Goal: Navigation & Orientation: Find specific page/section

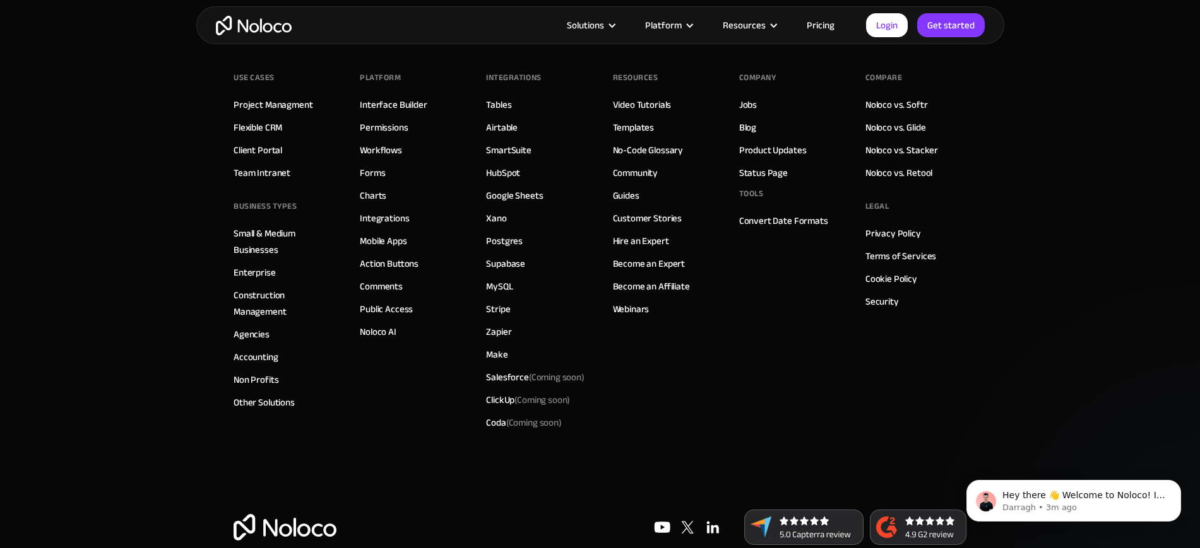
scroll to position [7242, 0]
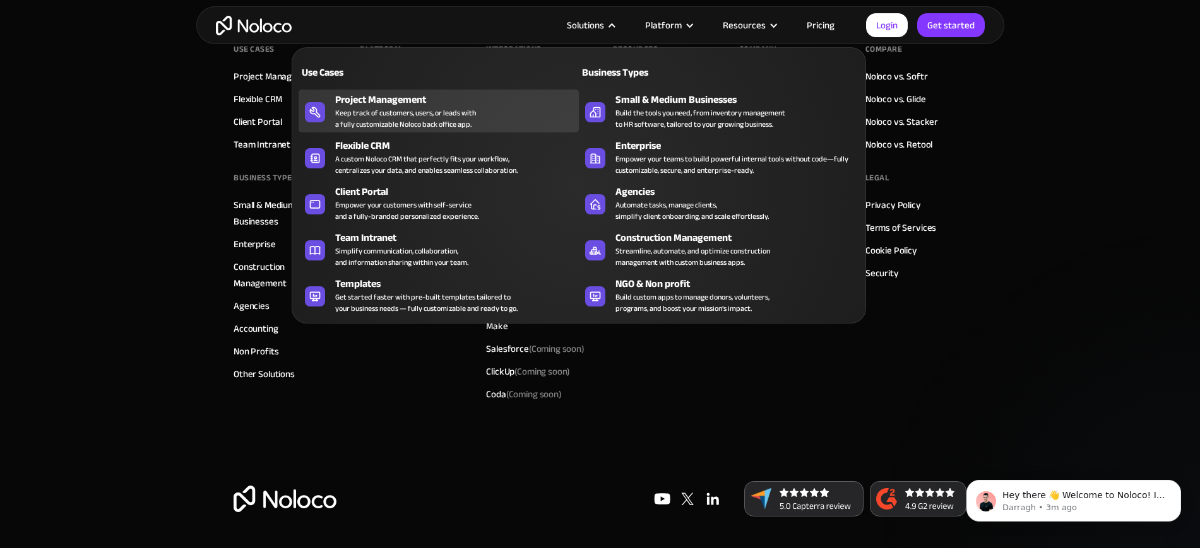
click at [411, 102] on div "Project Management" at bounding box center [459, 99] width 249 height 15
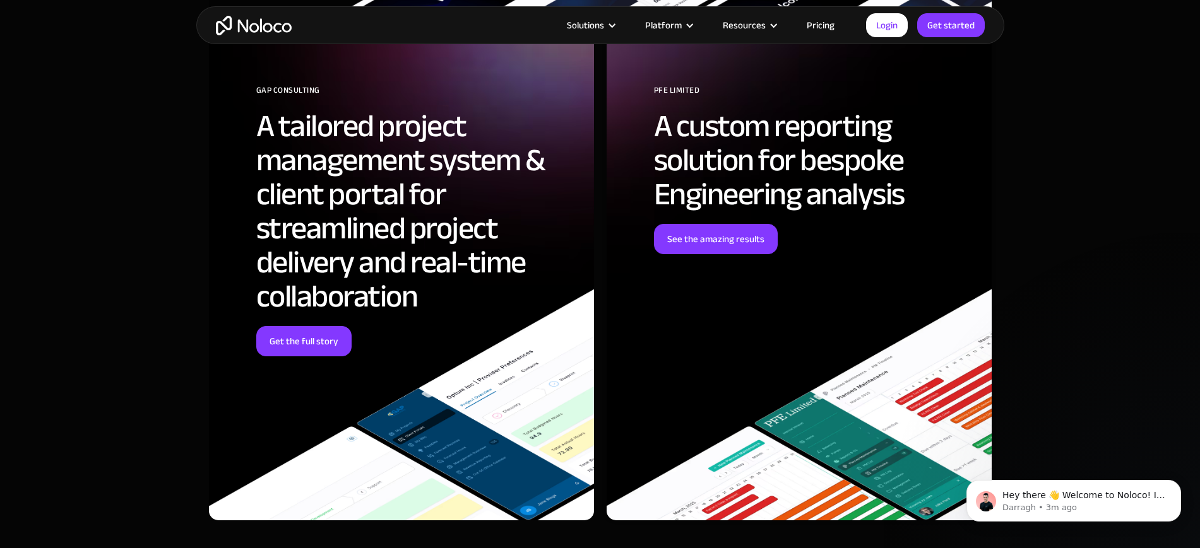
scroll to position [4182, 0]
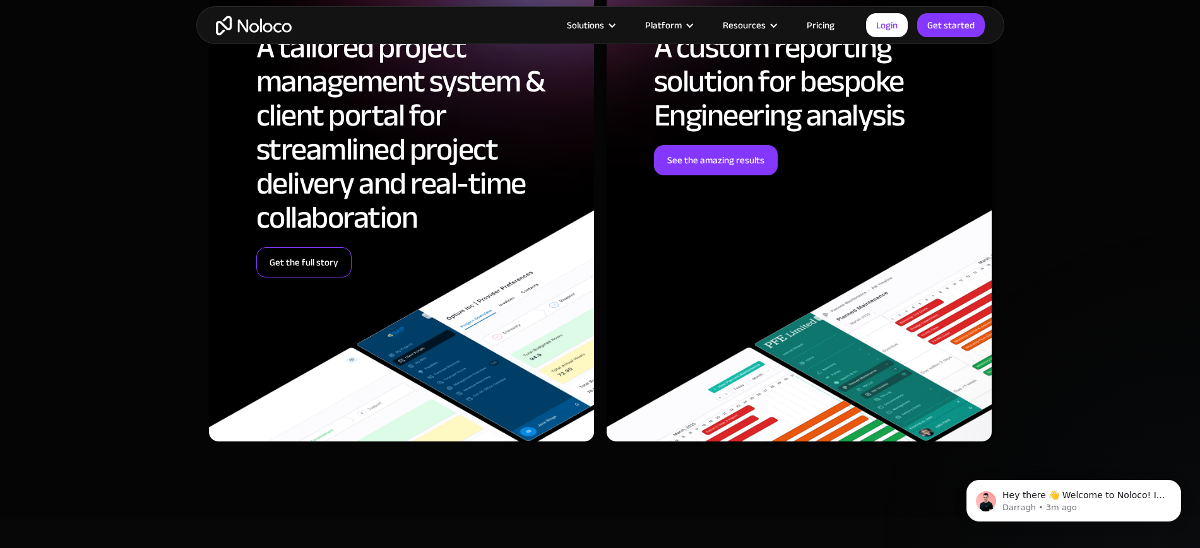
click at [313, 258] on link "Get the full story" at bounding box center [303, 262] width 95 height 30
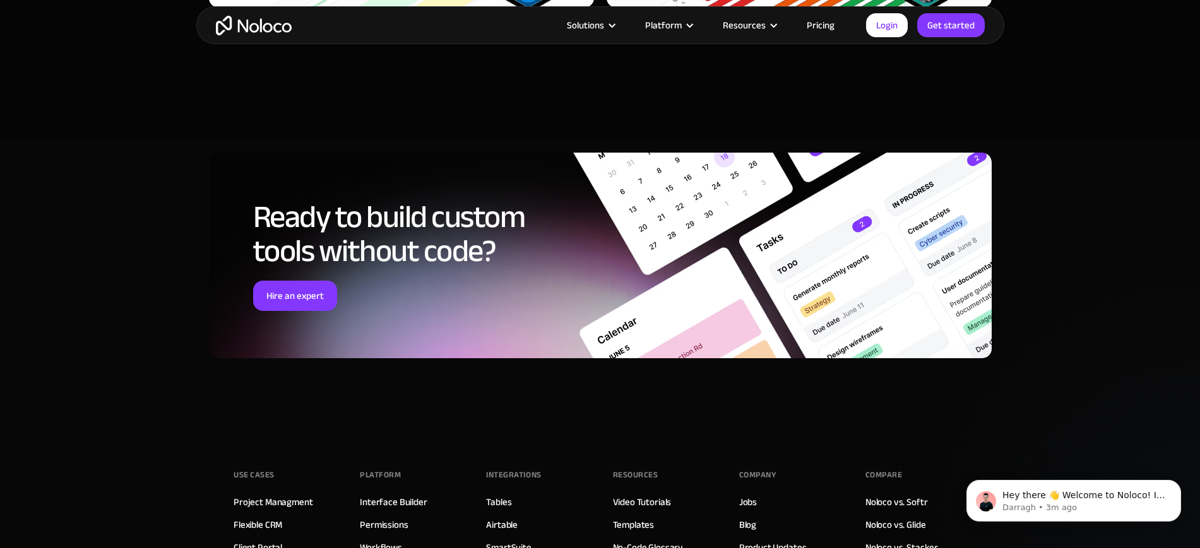
scroll to position [3550, 0]
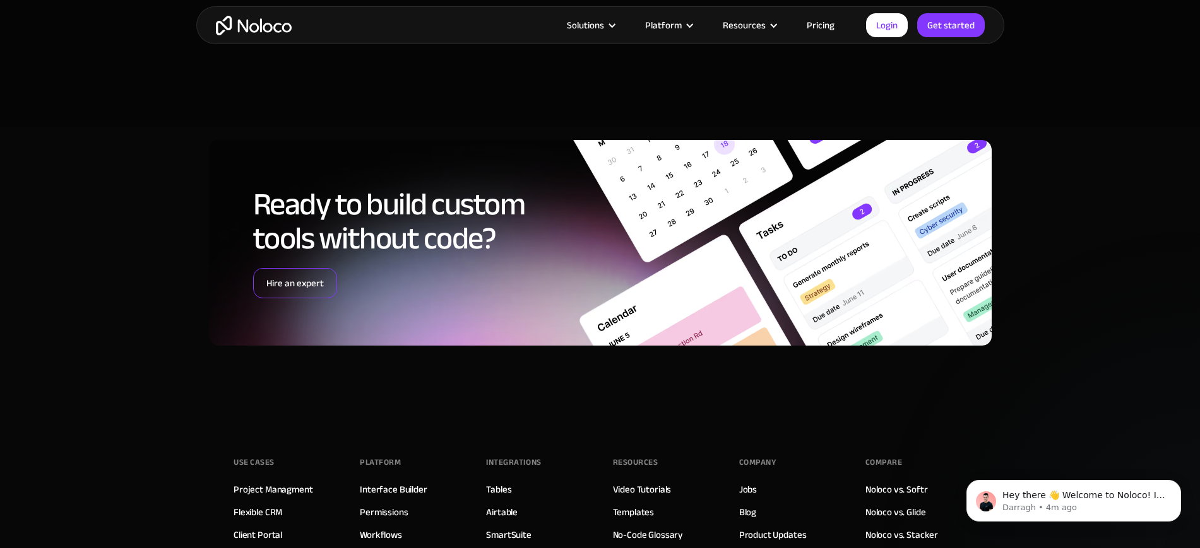
click at [308, 270] on link "Hire an expert" at bounding box center [295, 283] width 84 height 30
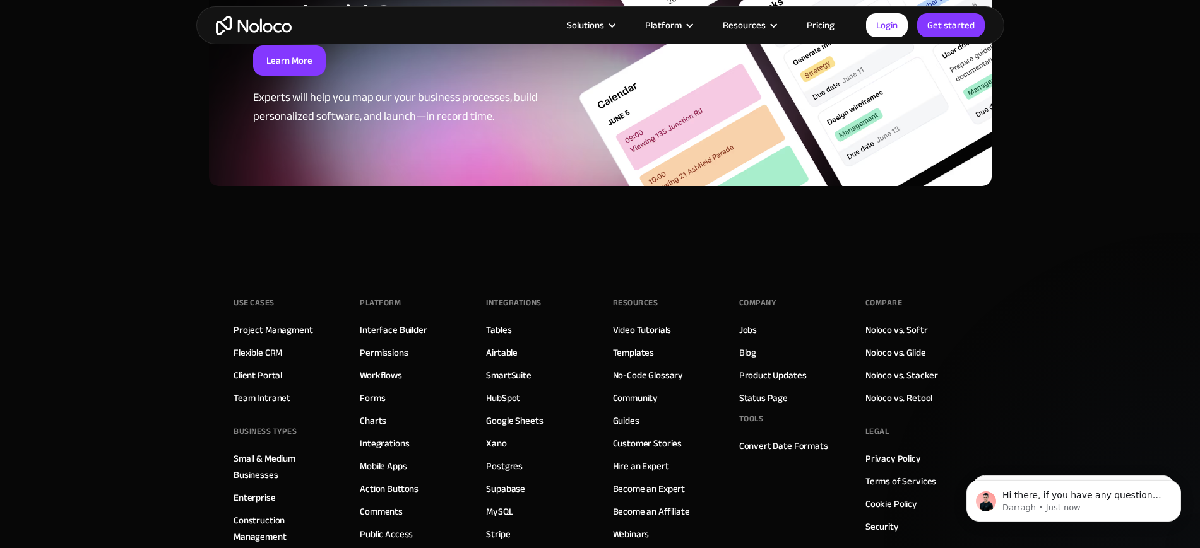
scroll to position [3494, 0]
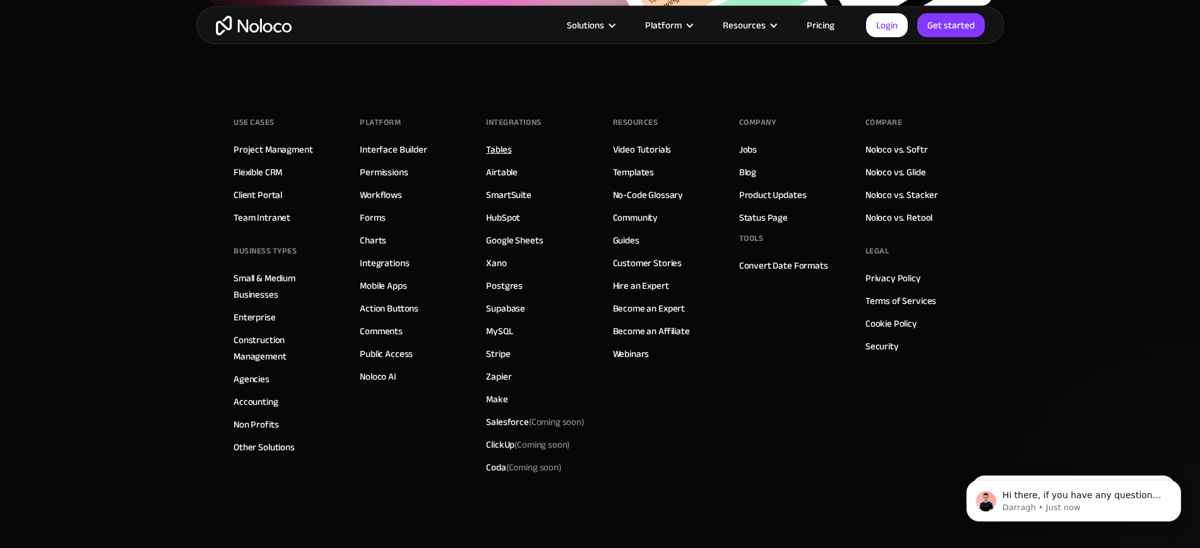
click at [501, 141] on link "Tables" at bounding box center [498, 149] width 25 height 16
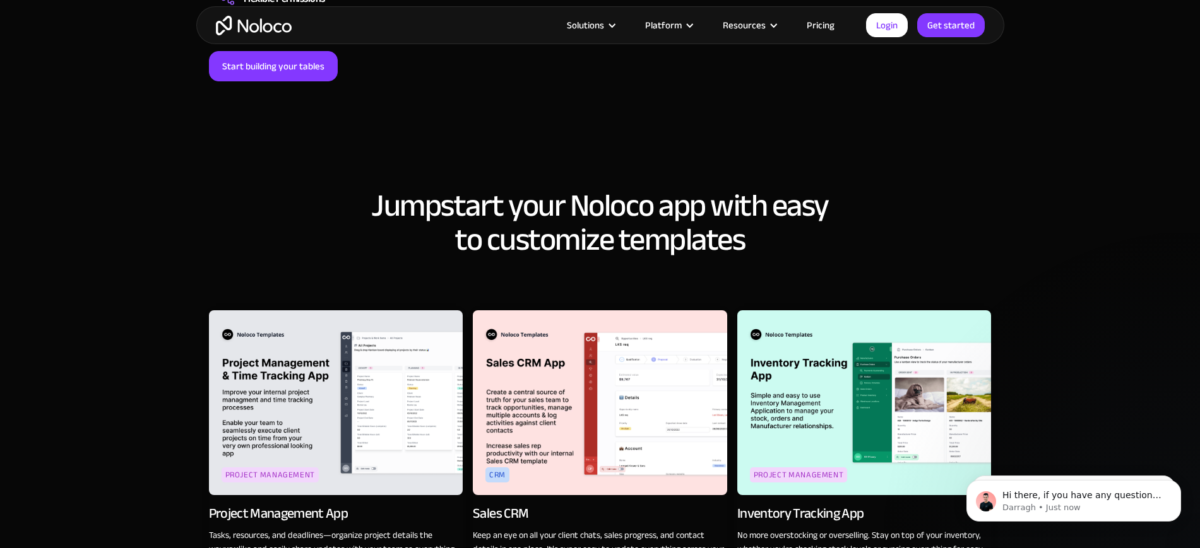
scroll to position [1499, 0]
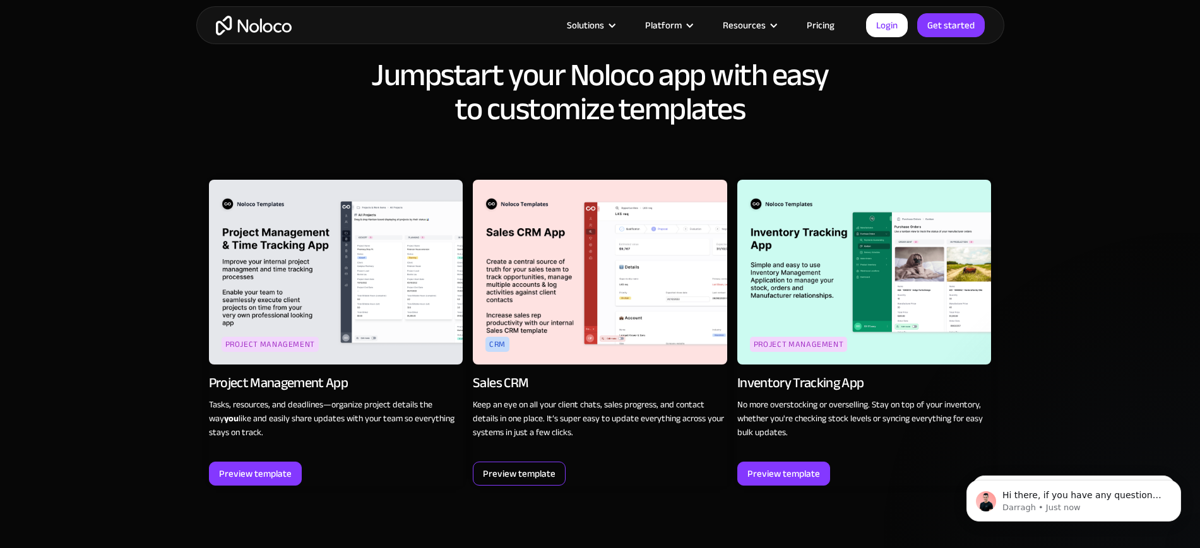
click at [538, 466] on div "Preview template" at bounding box center [519, 474] width 73 height 16
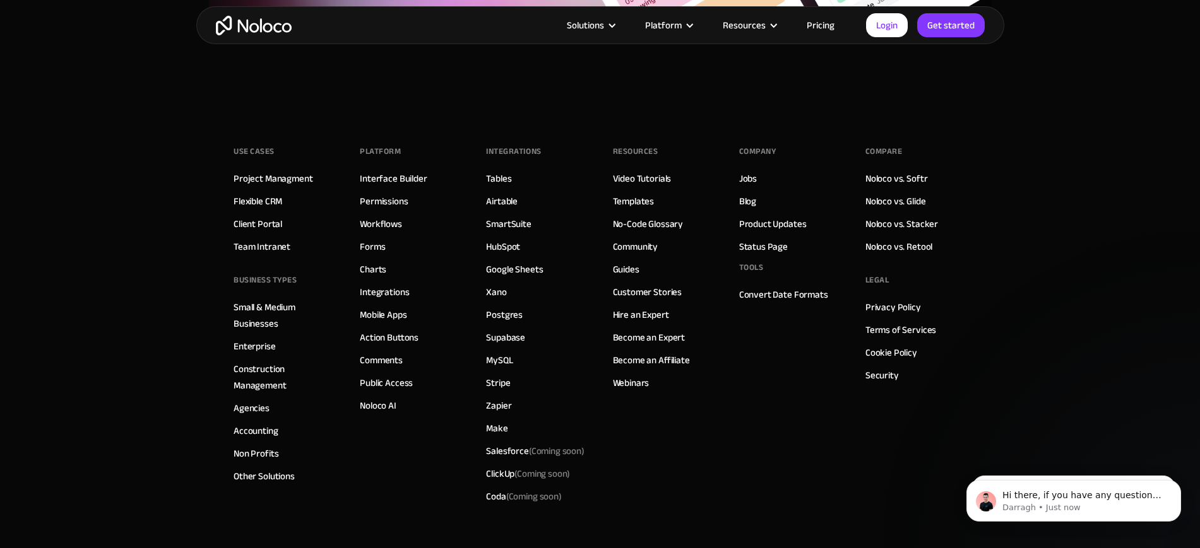
scroll to position [2369, 0]
